Goal: Navigation & Orientation: Find specific page/section

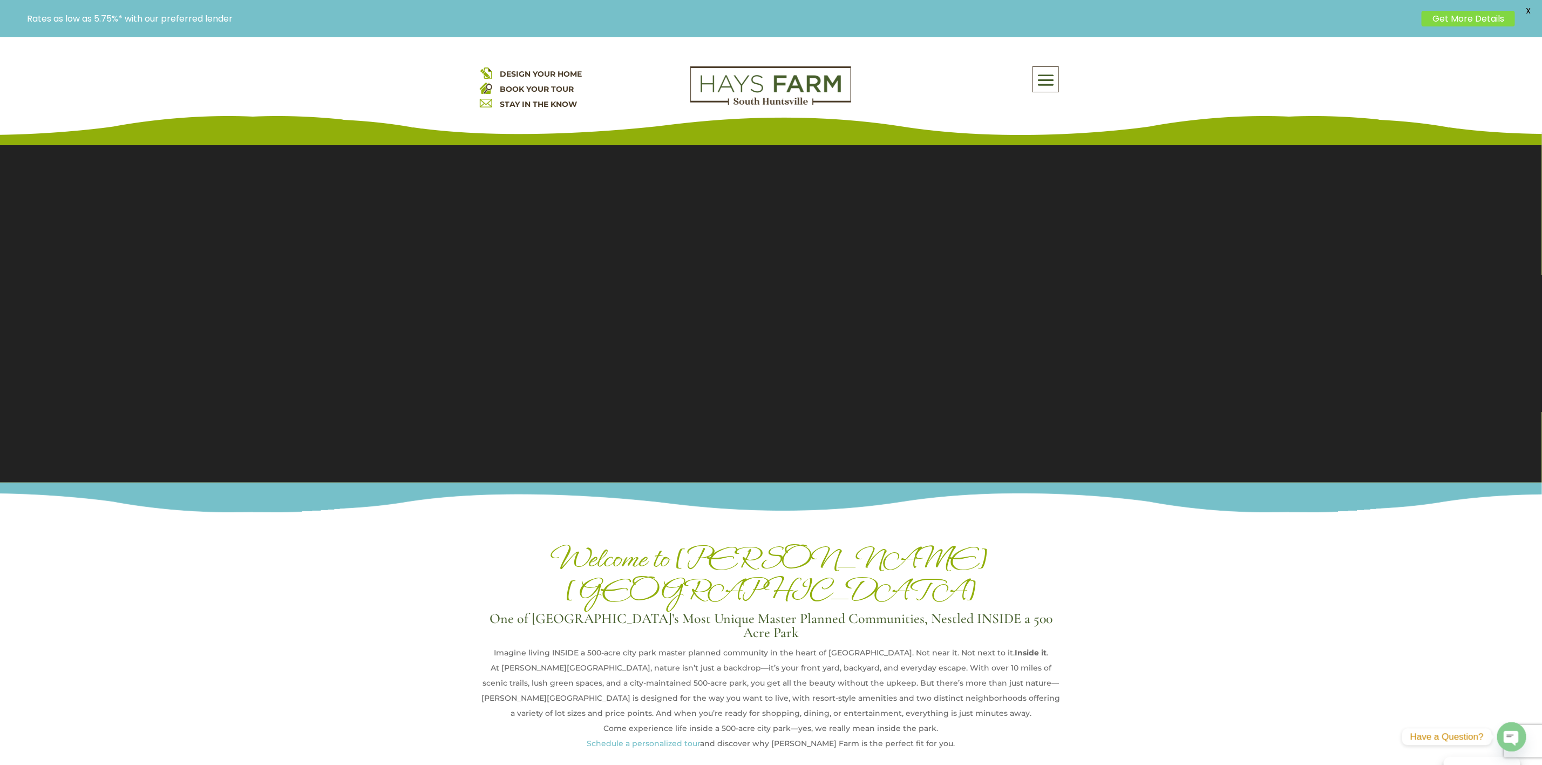
click at [1043, 79] on span at bounding box center [1045, 80] width 25 height 25
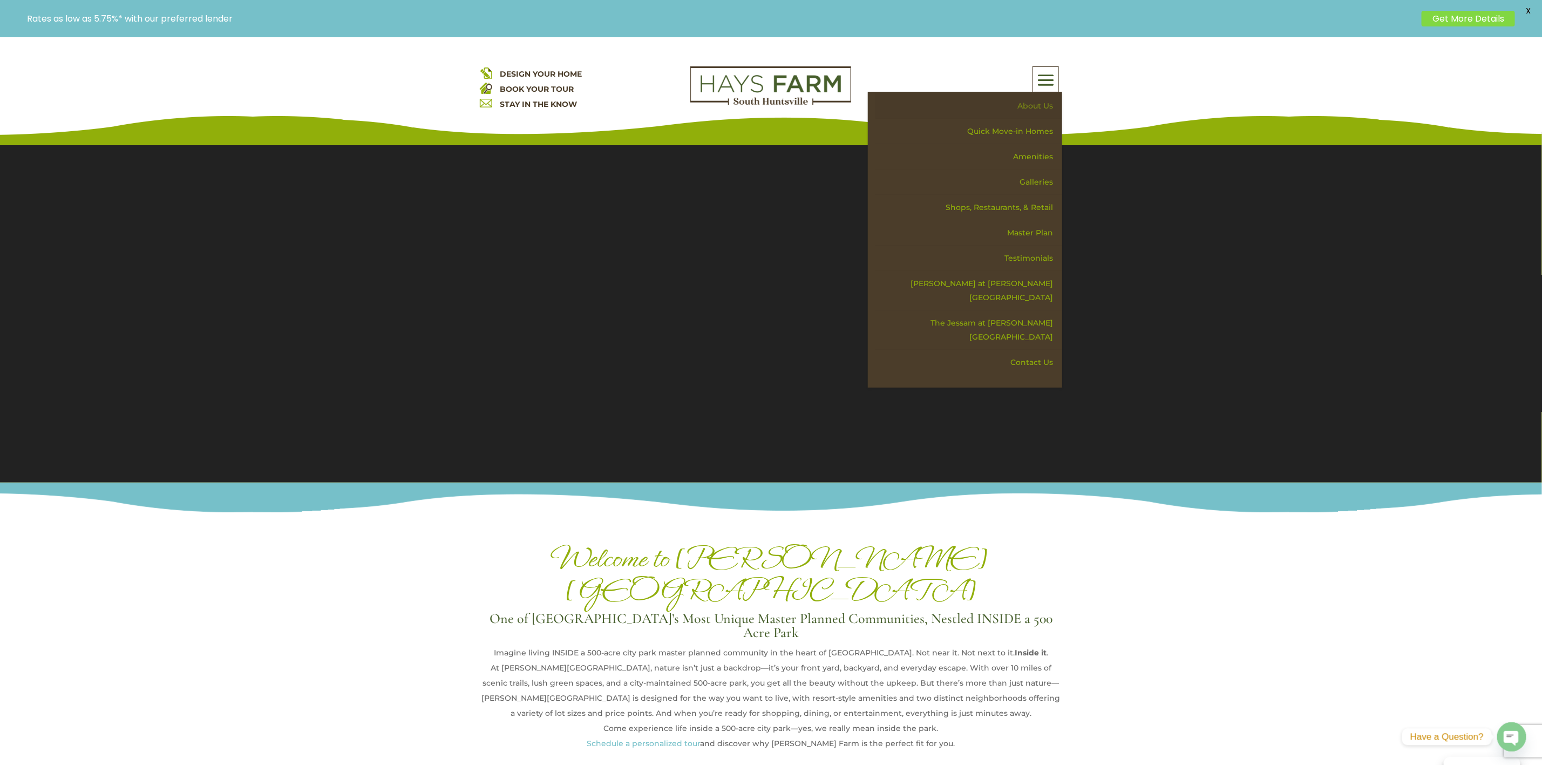
click at [1030, 99] on link "About Us" at bounding box center [969, 105] width 187 height 25
